Goal: Transaction & Acquisition: Purchase product/service

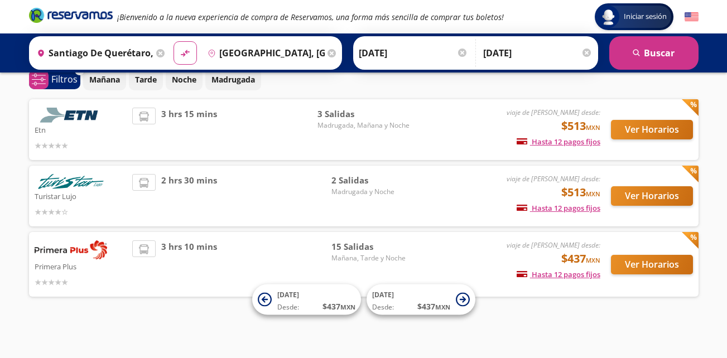
scroll to position [53, 0]
click at [646, 262] on button "Ver Horarios" at bounding box center [652, 265] width 82 height 20
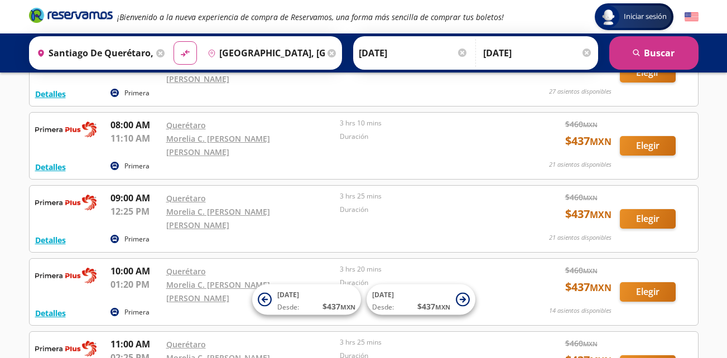
scroll to position [223, 0]
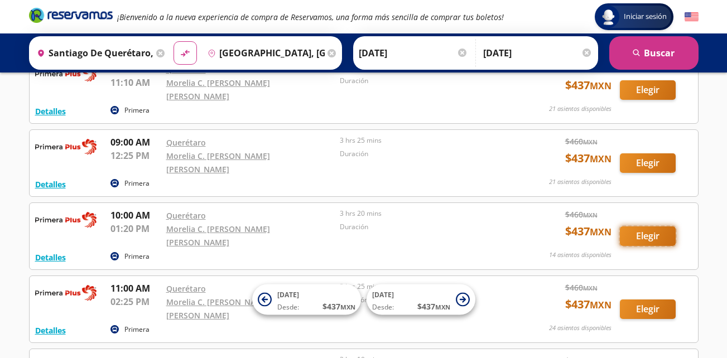
click at [640, 227] on button "Elegir" at bounding box center [648, 237] width 56 height 20
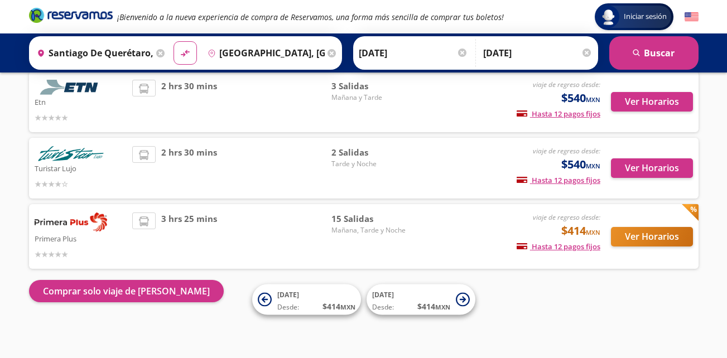
scroll to position [81, 0]
click at [656, 235] on button "Ver Horarios" at bounding box center [652, 237] width 82 height 20
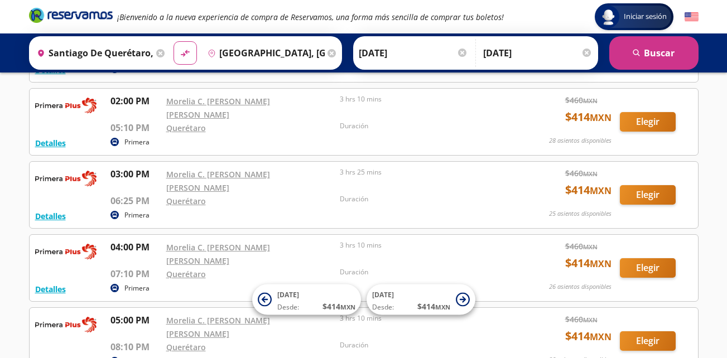
scroll to position [726, 0]
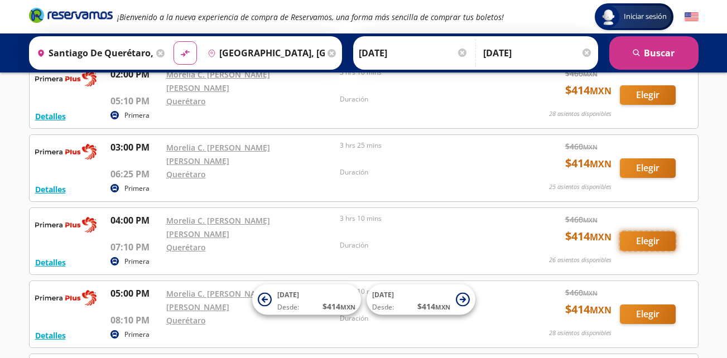
click at [655, 232] on button "Elegir" at bounding box center [648, 242] width 56 height 20
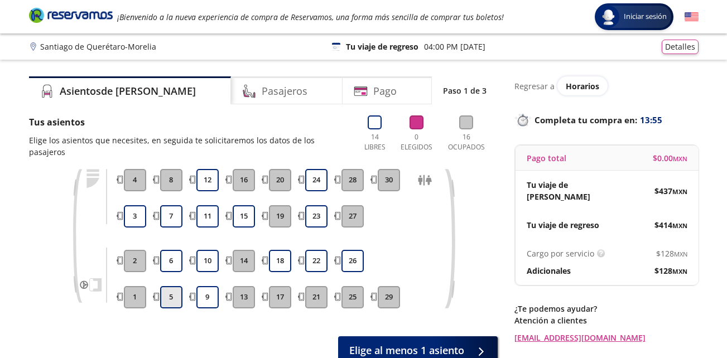
click at [166, 286] on button "5" at bounding box center [171, 297] width 22 height 22
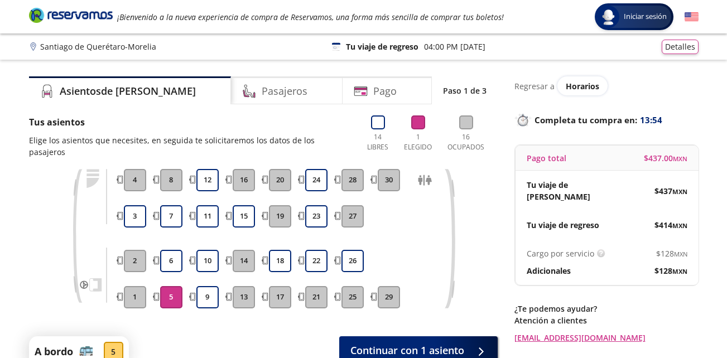
click at [170, 236] on div "5 6 7 8" at bounding box center [171, 239] width 28 height 140
click at [176, 205] on button "7" at bounding box center [171, 216] width 22 height 22
click at [166, 250] on button "6" at bounding box center [171, 261] width 22 height 22
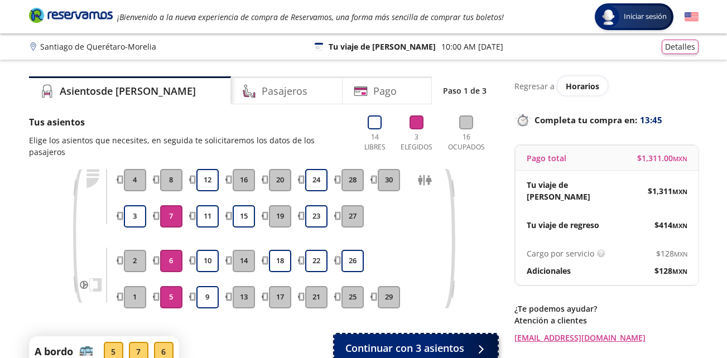
click at [415, 341] on span "Continuar con 3 asientos" at bounding box center [405, 348] width 119 height 15
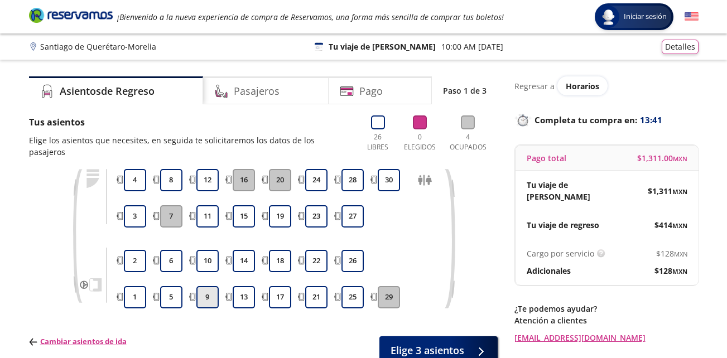
click at [210, 286] on button "9" at bounding box center [207, 297] width 22 height 22
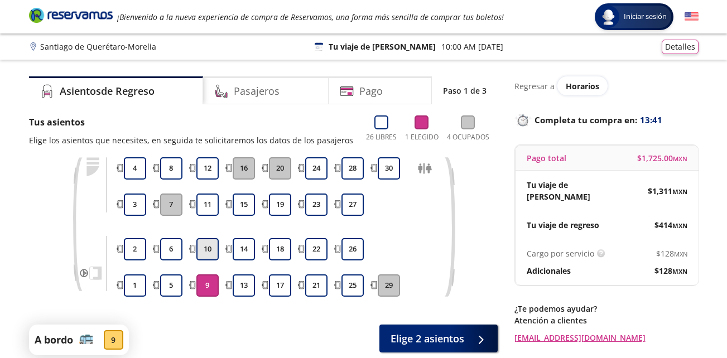
click at [210, 248] on button "10" at bounding box center [207, 249] width 22 height 22
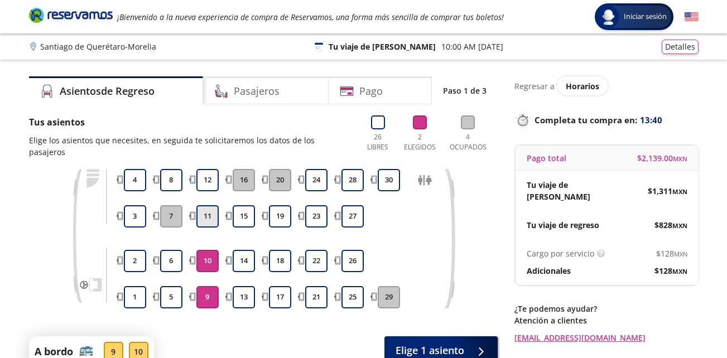
click at [212, 208] on button "11" at bounding box center [207, 216] width 22 height 22
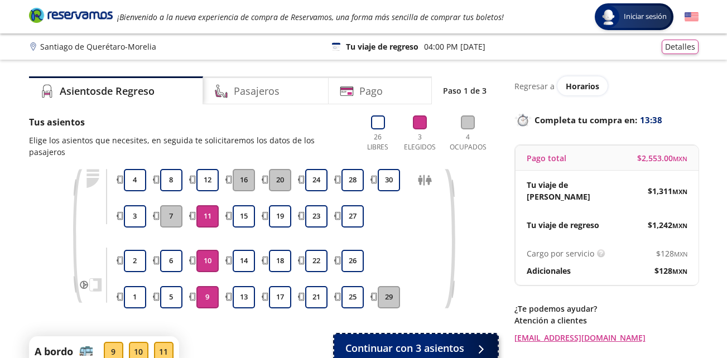
click at [412, 342] on span "Continuar con 3 asientos" at bounding box center [405, 348] width 119 height 15
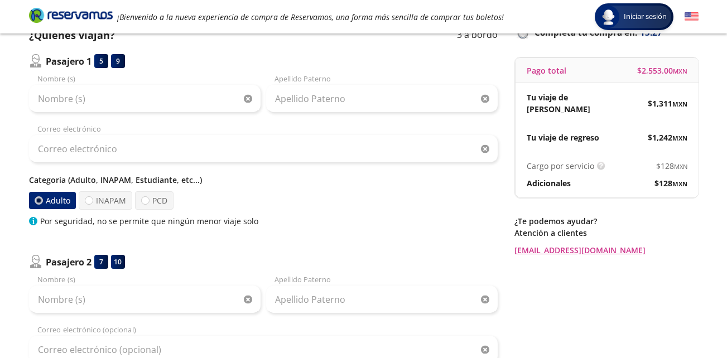
scroll to position [24, 0]
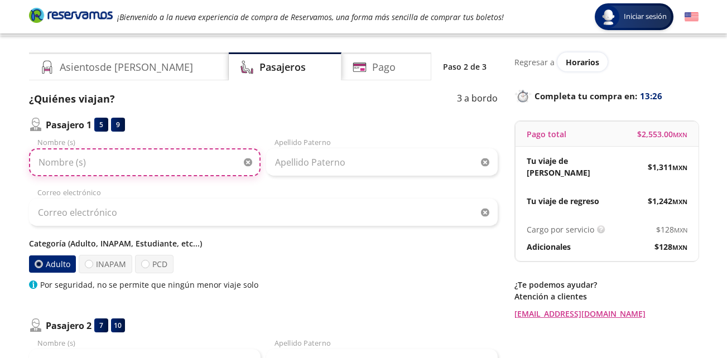
click at [112, 157] on input "Nombre (s)" at bounding box center [145, 162] width 232 height 28
click at [115, 157] on input "Nombre (s)" at bounding box center [145, 162] width 232 height 28
type input "[PERSON_NAME]"
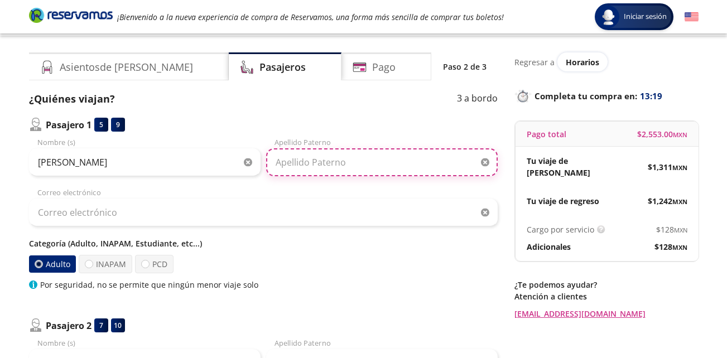
click at [298, 162] on input "Apellido Paterno" at bounding box center [382, 162] width 232 height 28
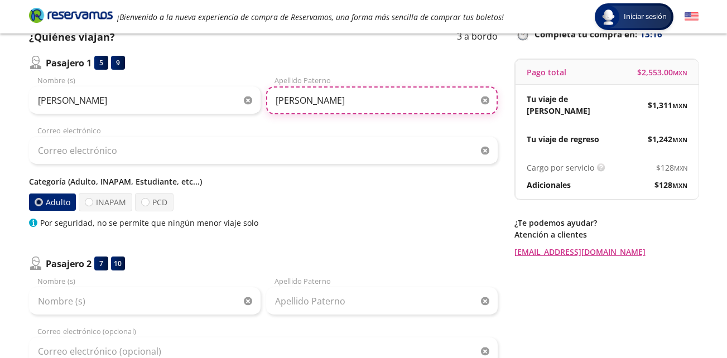
scroll to position [136, 0]
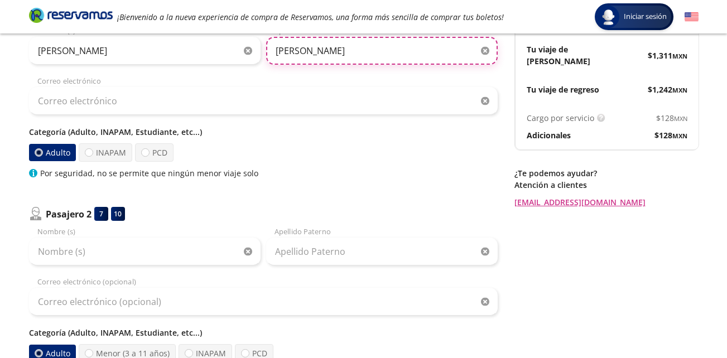
type input "[PERSON_NAME]"
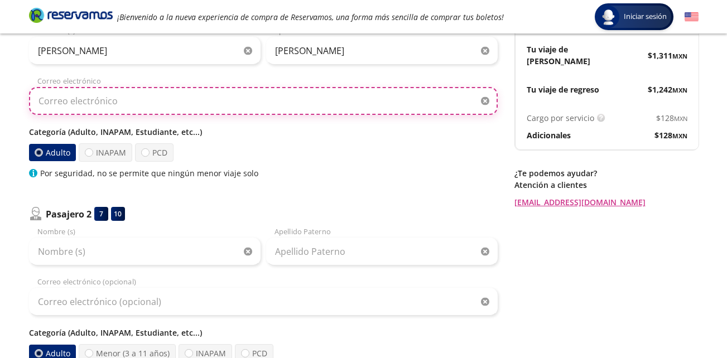
click at [87, 103] on input "Correo electrónico" at bounding box center [263, 101] width 469 height 28
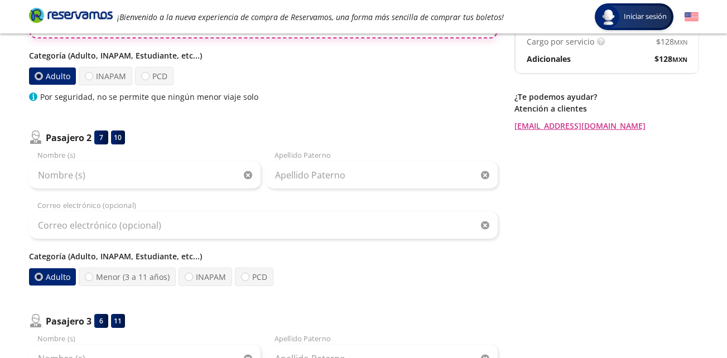
scroll to position [247, 0]
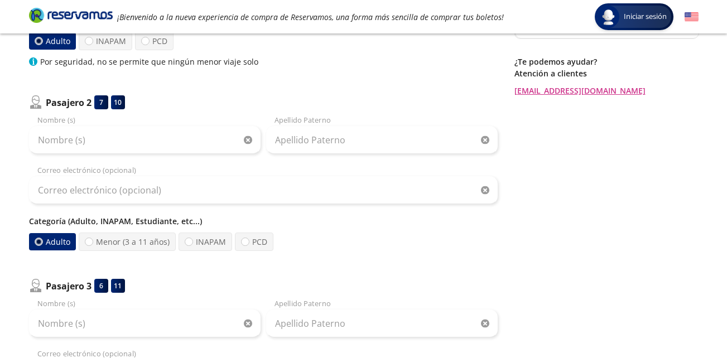
type input "................................"
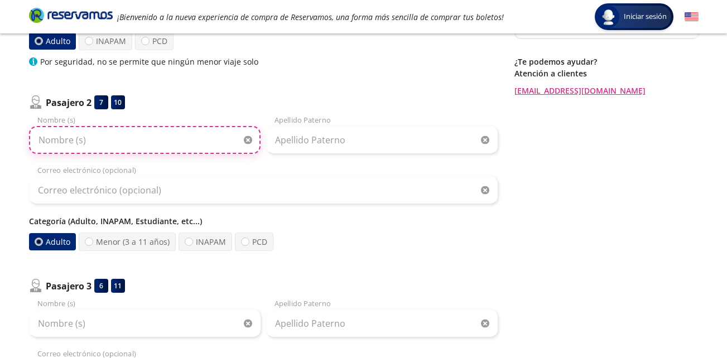
click at [146, 135] on div "Nombre (s)" at bounding box center [145, 134] width 232 height 39
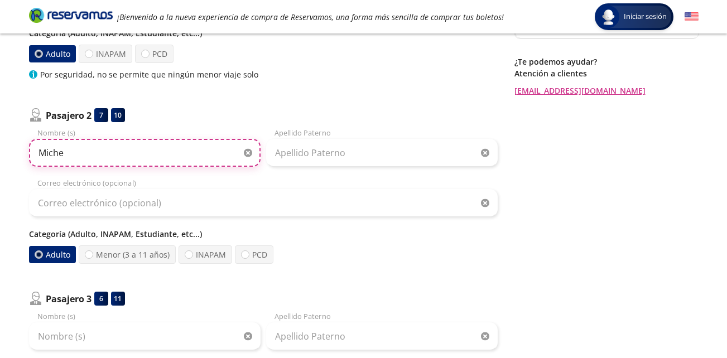
type input "Miche"
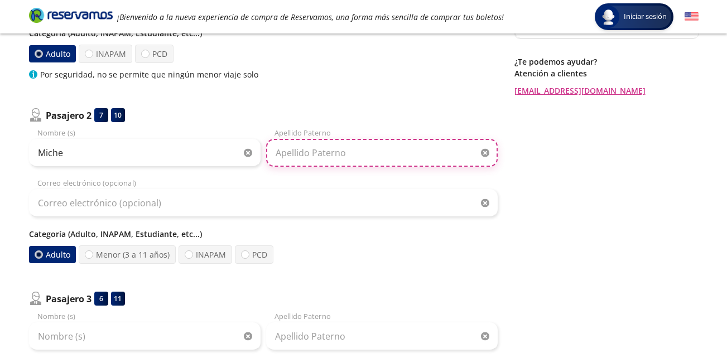
click at [333, 152] on input "Apellido Paterno" at bounding box center [382, 153] width 232 height 28
type input "[PERSON_NAME]"
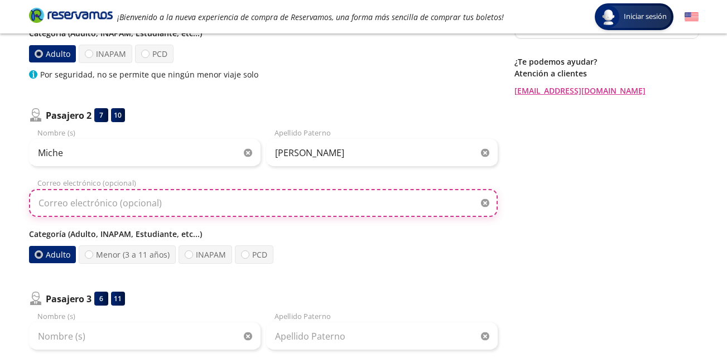
click at [270, 197] on input "Correo electrónico (opcional)" at bounding box center [263, 203] width 469 height 28
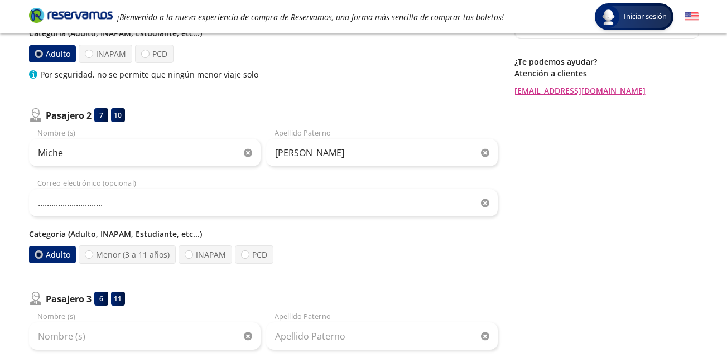
click at [90, 252] on div "Categoría (Adulto, INAPAM, Estudiante, etc...) Adulto Menor (3 a 11 años) INAPA…" at bounding box center [263, 246] width 469 height 36
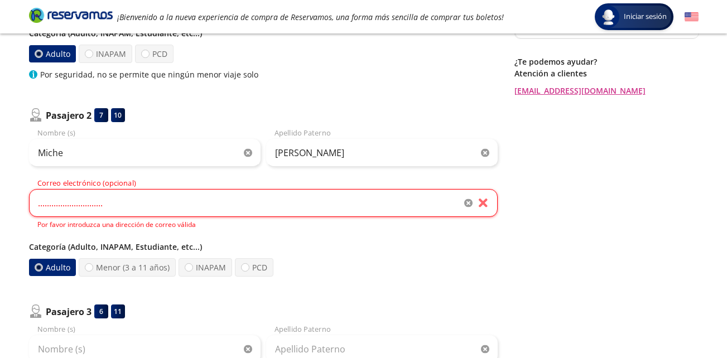
scroll to position [359, 0]
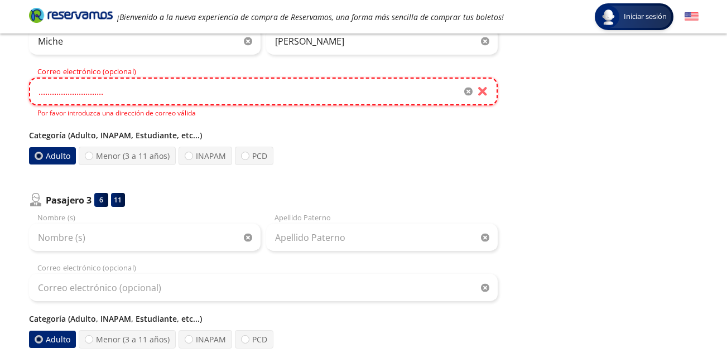
drag, startPoint x: 138, startPoint y: 96, endPoint x: 0, endPoint y: 85, distance: 138.3
click at [0, 85] on html "Group 9 Created with Sketch. Datos para la compra Santiago de Querétaro - Morel…" at bounding box center [363, 96] width 727 height 910
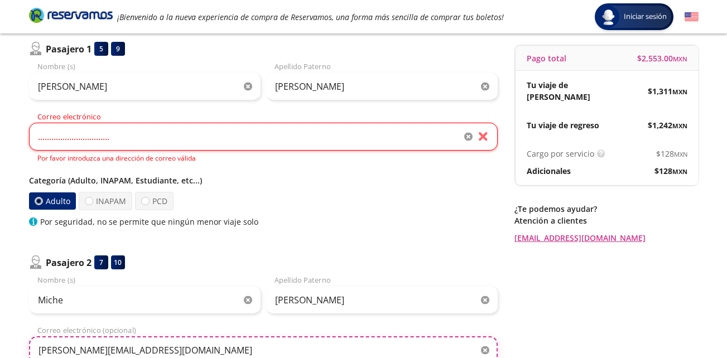
scroll to position [80, 0]
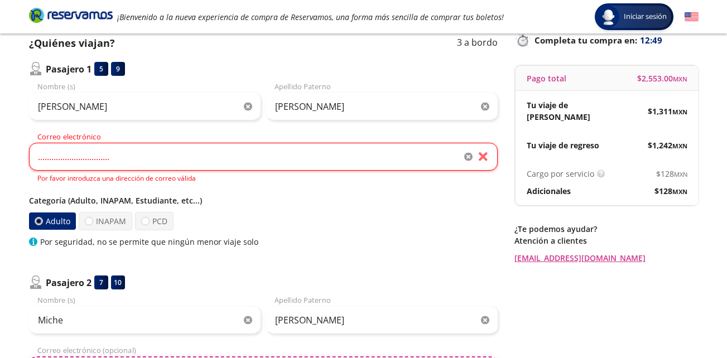
type input "[PERSON_NAME][EMAIL_ADDRESS][DOMAIN_NAME]"
drag, startPoint x: 114, startPoint y: 160, endPoint x: 0, endPoint y: 169, distance: 114.3
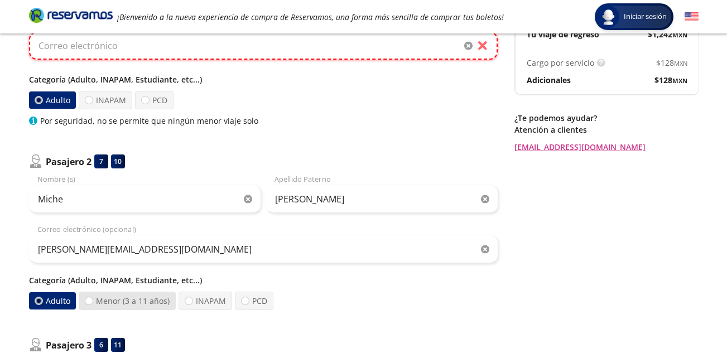
scroll to position [303, 0]
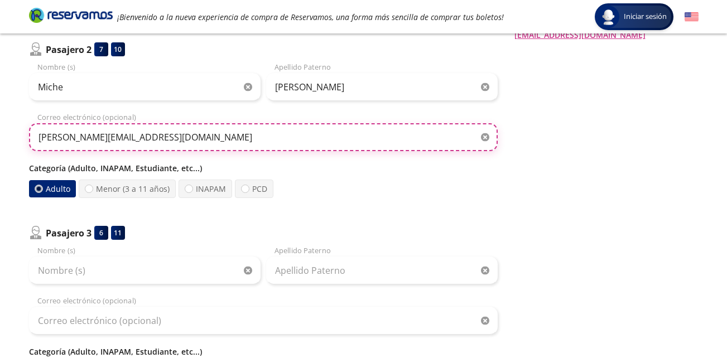
drag, startPoint x: 131, startPoint y: 135, endPoint x: 22, endPoint y: 133, distance: 108.3
click at [22, 133] on div "Group 9 Created with Sketch. Datos para la compra Santiago de Querétaro - Morel…" at bounding box center [363, 141] width 727 height 888
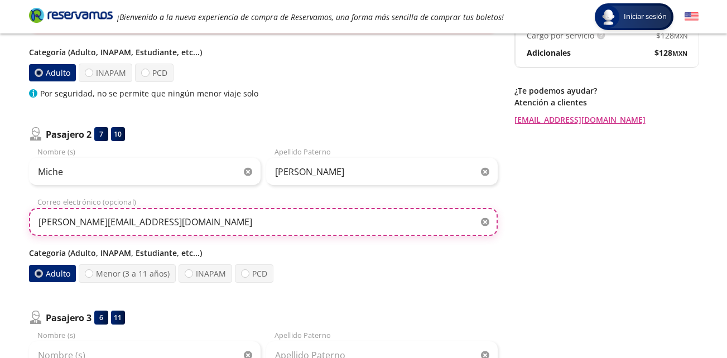
scroll to position [80, 0]
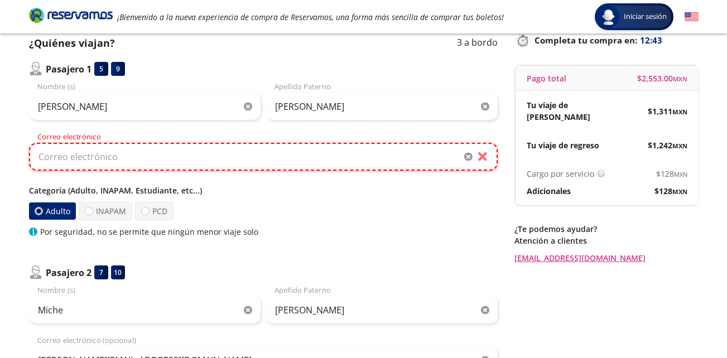
click at [90, 158] on input "Correo electrónico" at bounding box center [263, 157] width 469 height 28
paste input "[PERSON_NAME][EMAIL_ADDRESS][DOMAIN_NAME]"
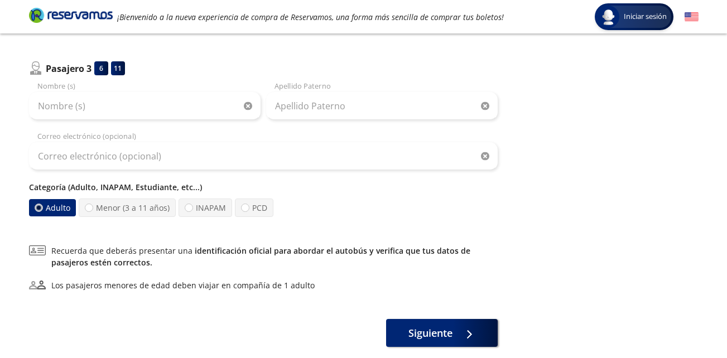
scroll to position [471, 0]
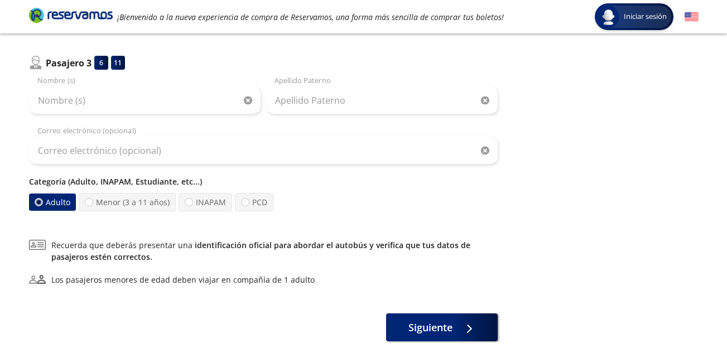
type input "[PERSON_NAME][EMAIL_ADDRESS][DOMAIN_NAME]"
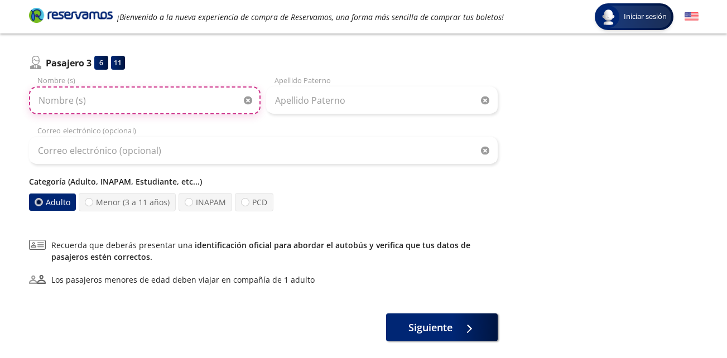
click at [103, 95] on input "Nombre (s)" at bounding box center [145, 101] width 232 height 28
type input "[PERSON_NAME]"
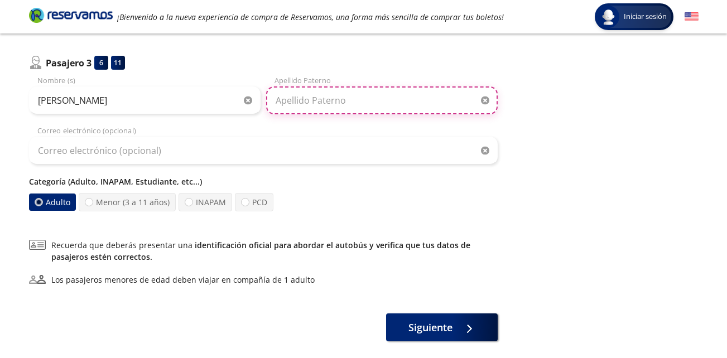
click at [381, 98] on input "Apellido Paterno" at bounding box center [382, 101] width 232 height 28
type input "piñon"
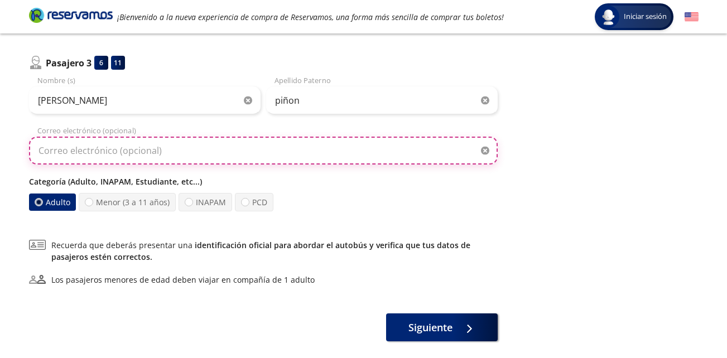
click at [112, 155] on input "Correo electrónico (opcional)" at bounding box center [263, 151] width 469 height 28
type input "c"
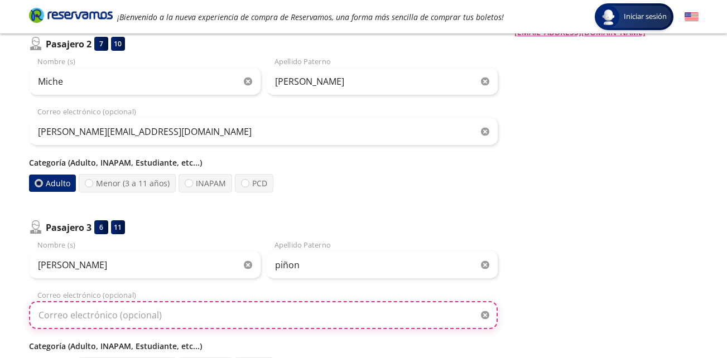
scroll to position [303, 0]
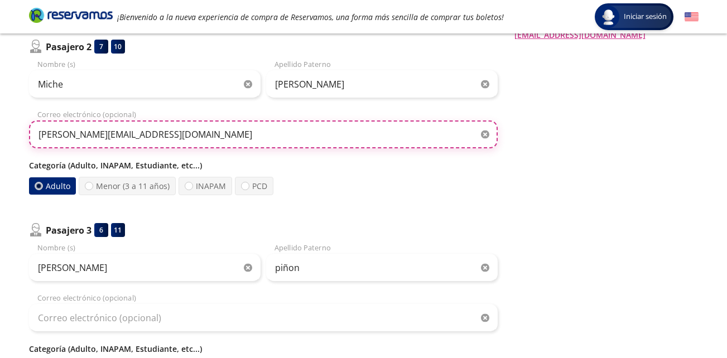
drag, startPoint x: 129, startPoint y: 132, endPoint x: 8, endPoint y: 131, distance: 121.1
click at [8, 131] on div "Group 9 Created with Sketch. Datos para la compra Santiago de Querétaro - Morel…" at bounding box center [363, 139] width 727 height 885
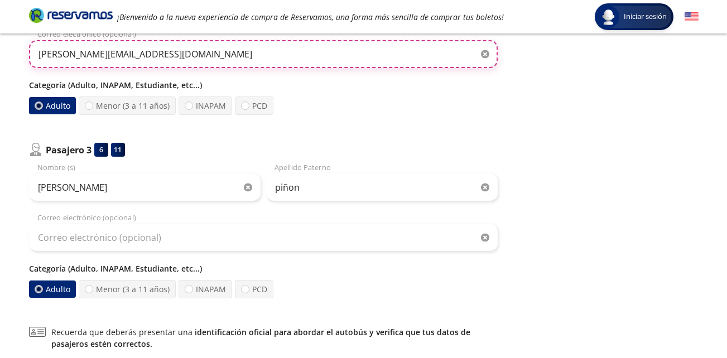
scroll to position [471, 0]
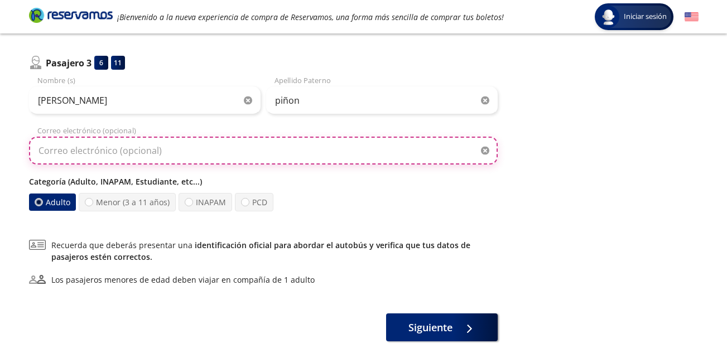
click at [93, 152] on input "Correo electrónico (opcional)" at bounding box center [263, 151] width 469 height 28
paste input "[PERSON_NAME][EMAIL_ADDRESS][DOMAIN_NAME]"
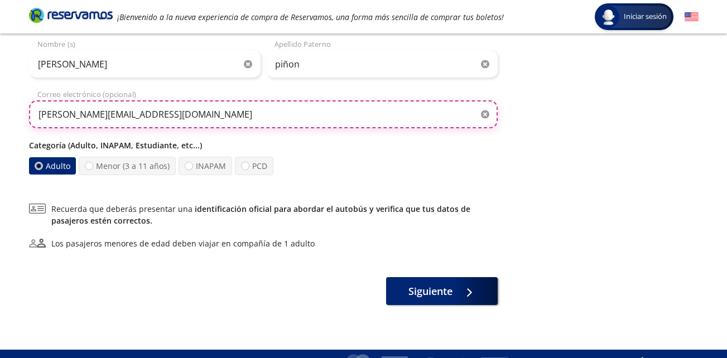
scroll to position [526, 0]
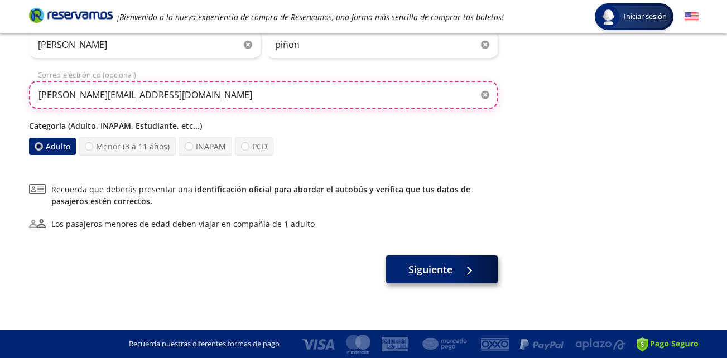
type input "[PERSON_NAME][EMAIL_ADDRESS][DOMAIN_NAME]"
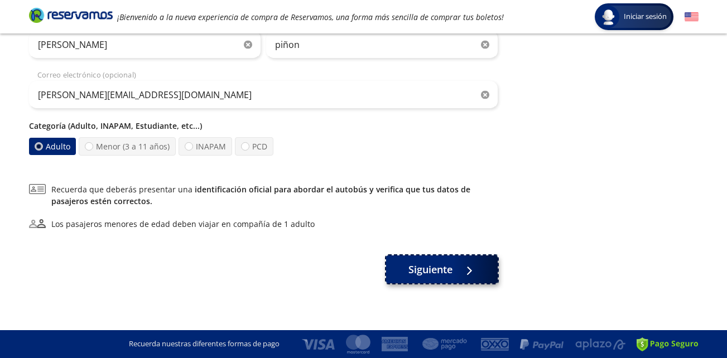
click at [419, 266] on span "Siguiente" at bounding box center [431, 269] width 44 height 15
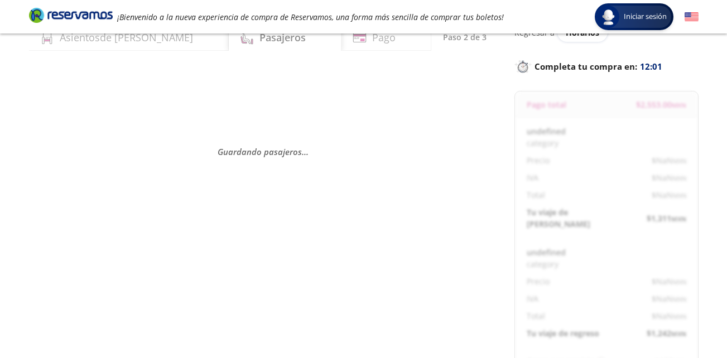
scroll to position [112, 0]
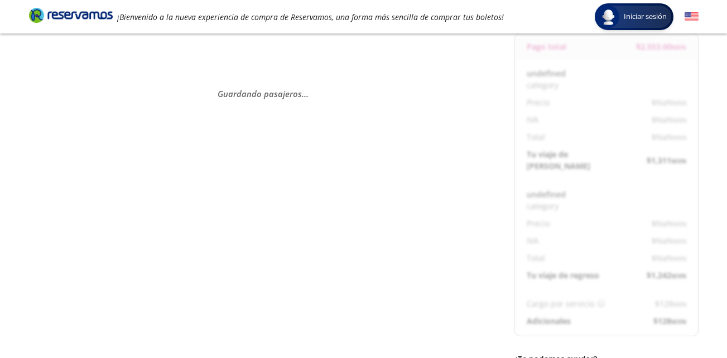
select select "MX"
